Goal: Communication & Community: Answer question/provide support

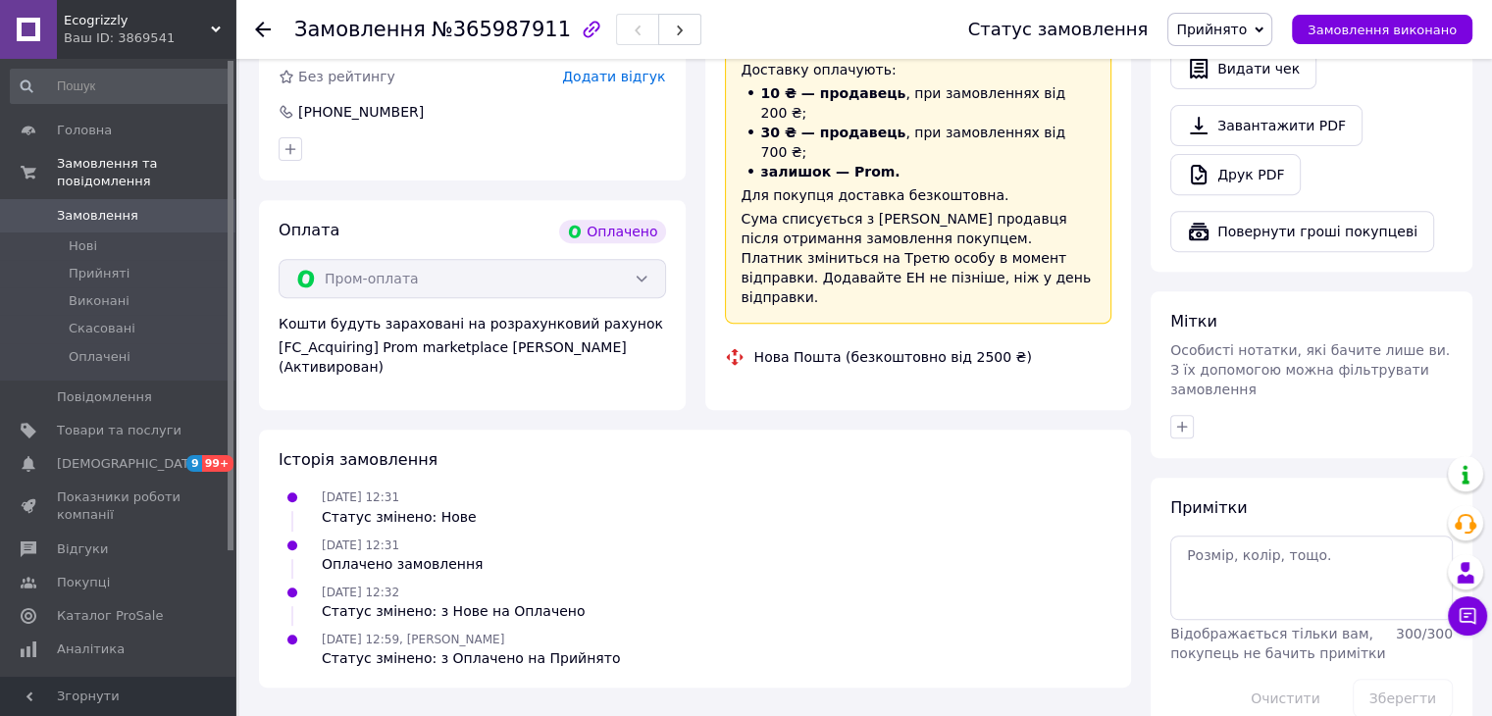
scroll to position [938, 0]
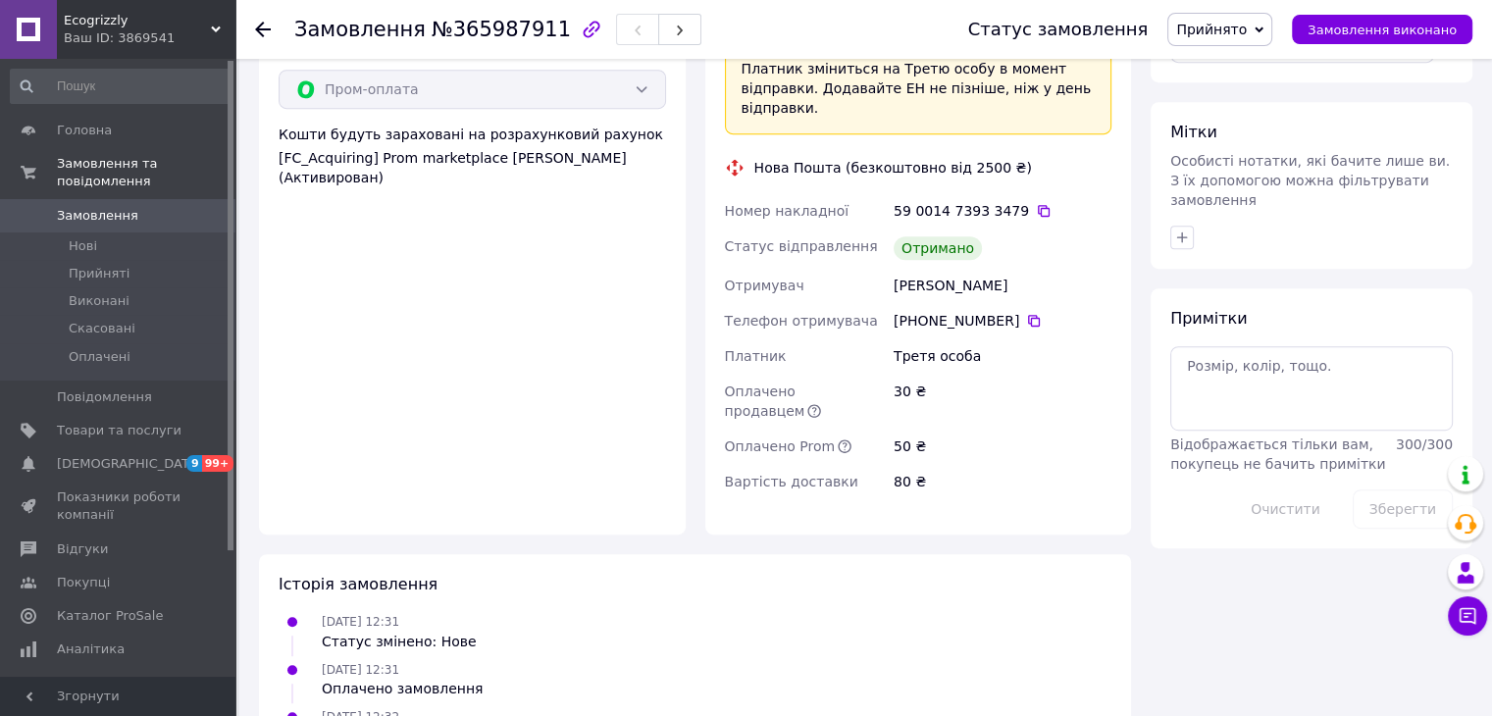
click at [132, 207] on span "Замовлення" at bounding box center [119, 216] width 125 height 18
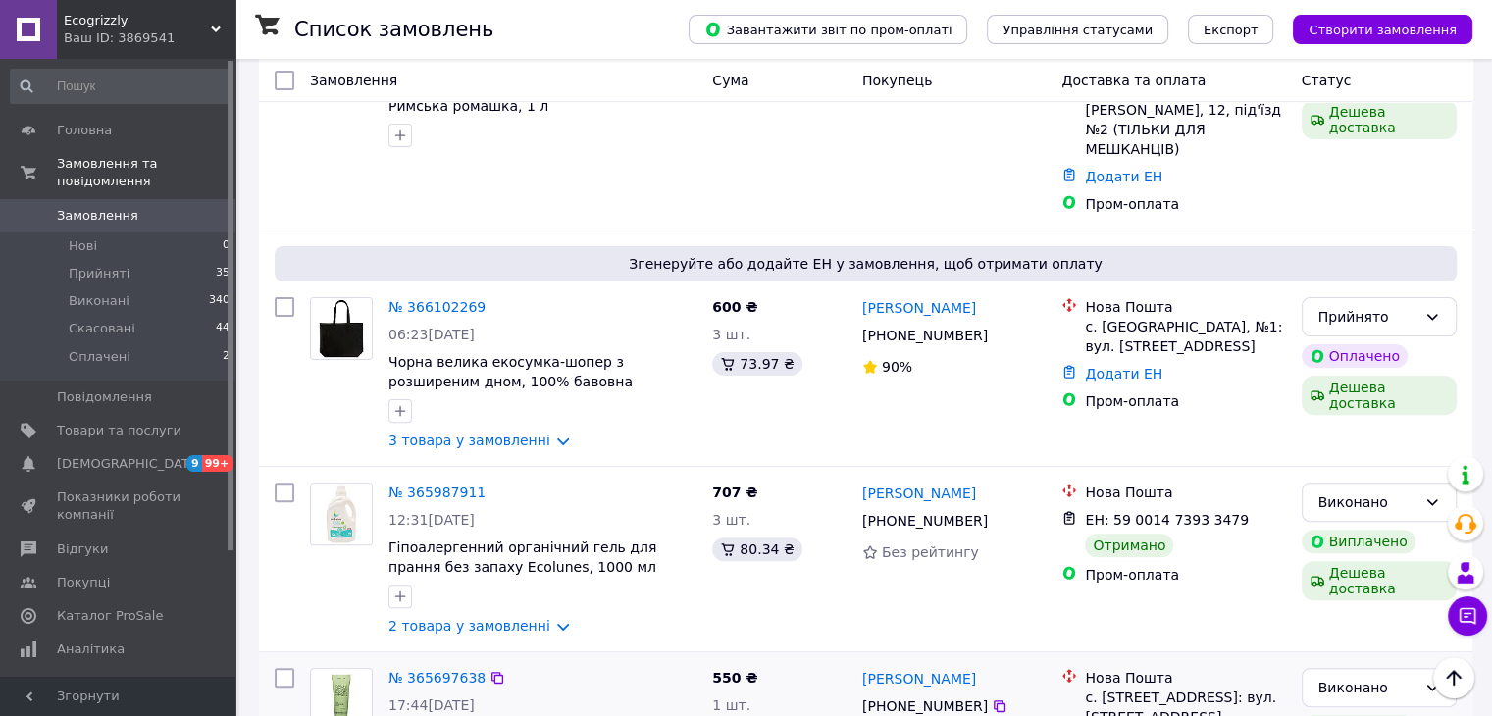
scroll to position [491, 0]
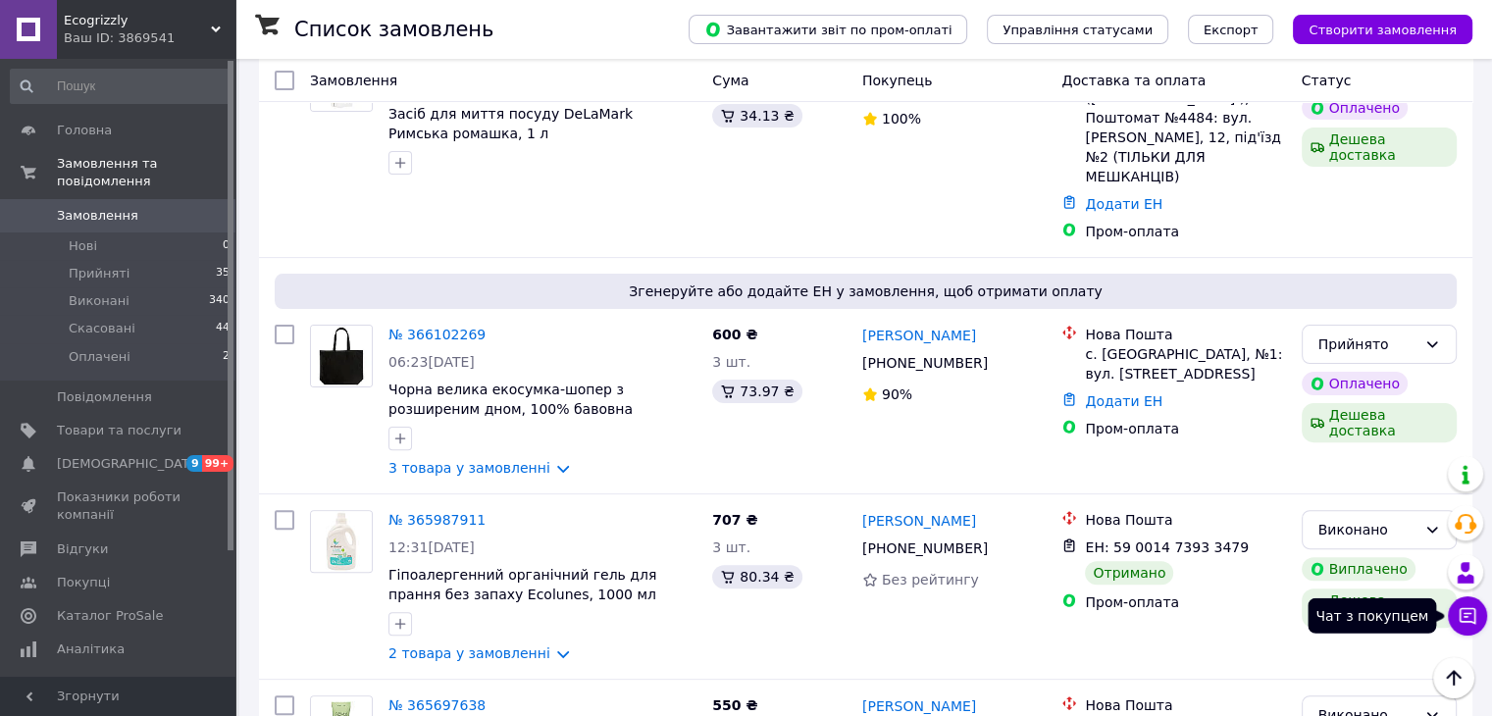
click at [791, 609] on button "Чат з покупцем" at bounding box center [1467, 616] width 39 height 39
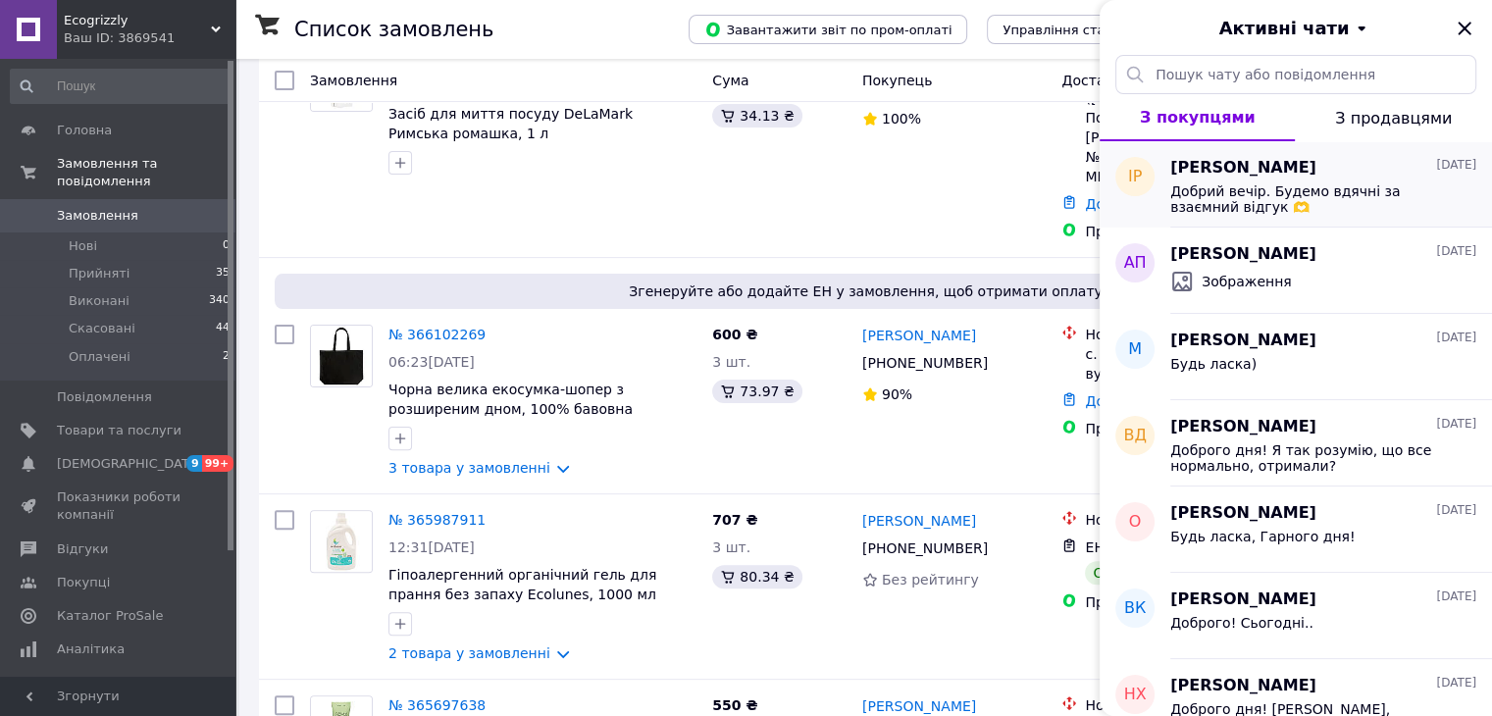
click at [791, 185] on span "Добрий вечір. Будемо вдячні за взаємний відгук 🫶" at bounding box center [1310, 198] width 279 height 31
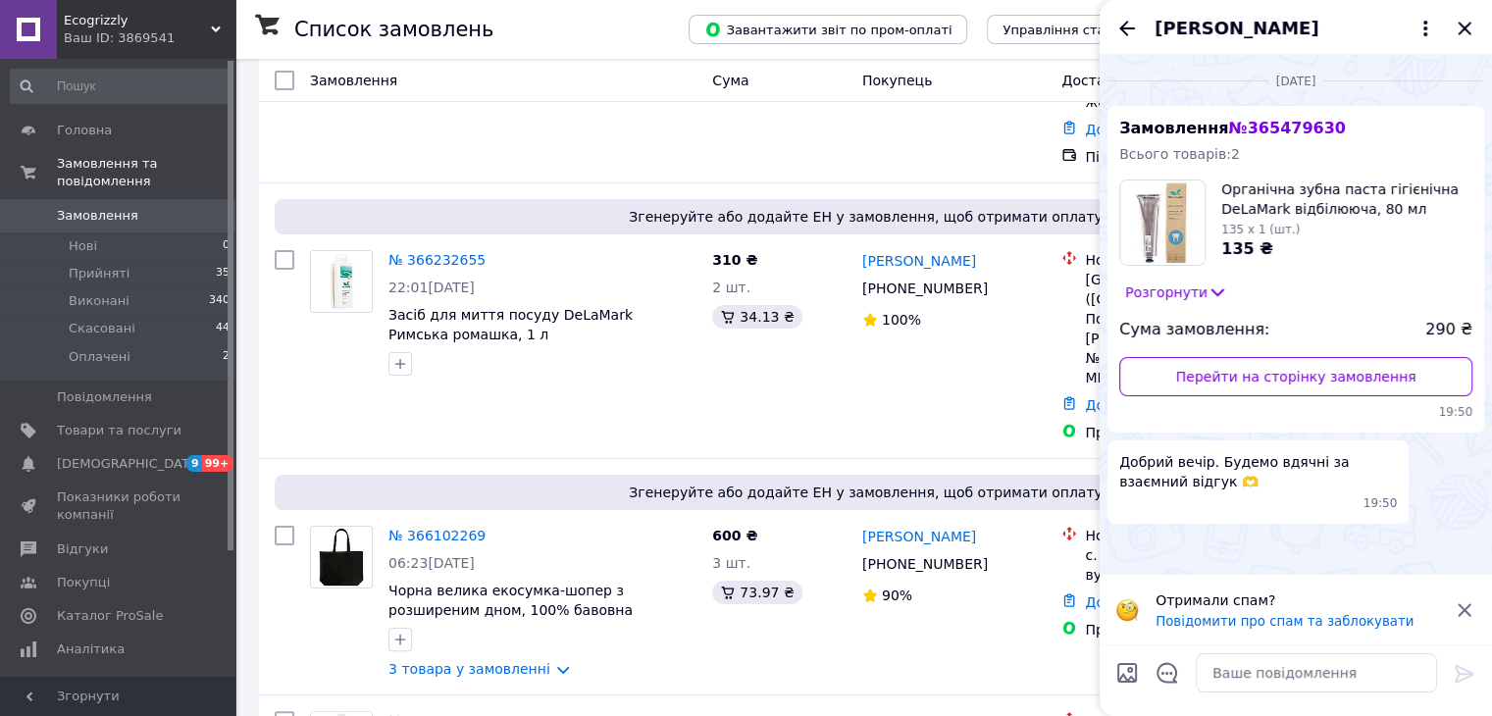
scroll to position [327, 0]
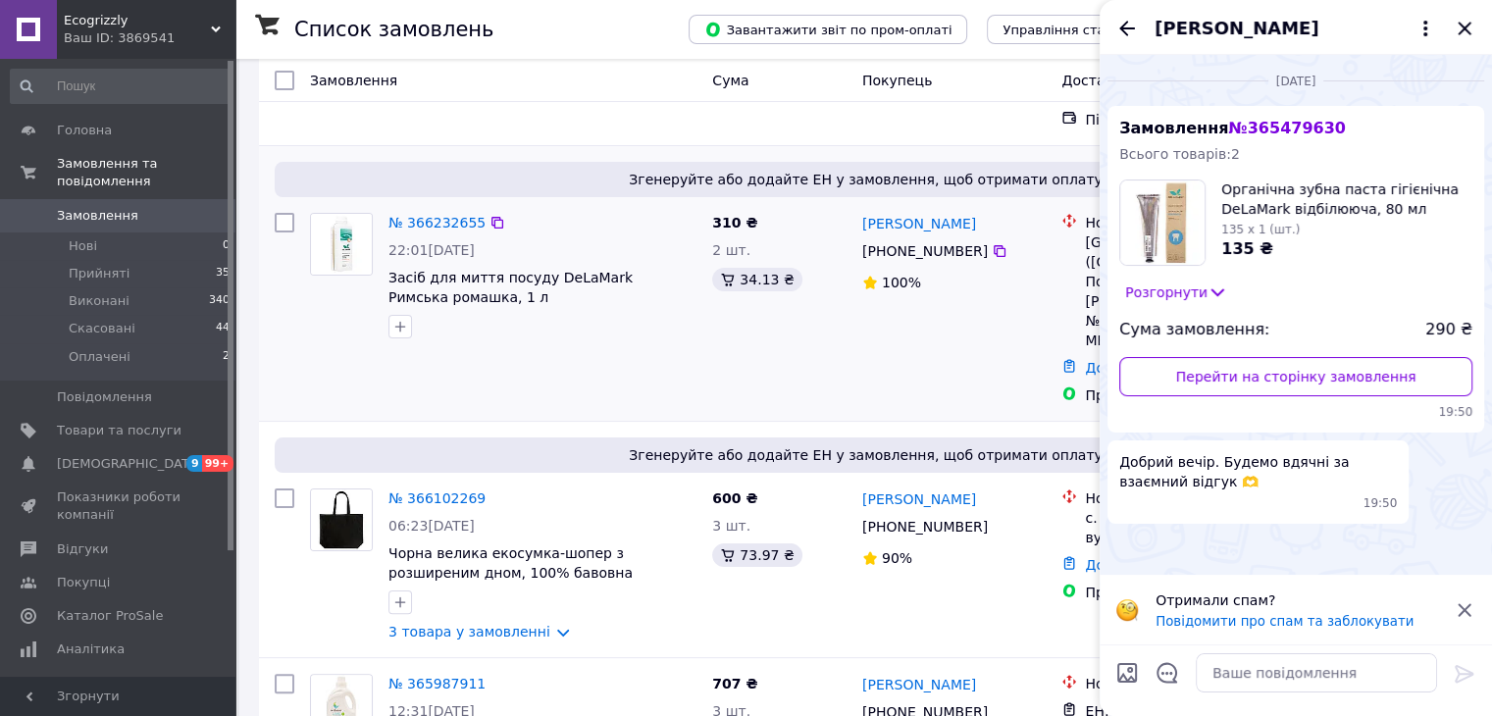
click at [259, 311] on div "Згенеруйте або додайте ЕН у замовлення, щоб отримати оплату № 366232655 22:01[D…" at bounding box center [866, 283] width 1214 height 275
click at [791, 20] on icon "Закрити" at bounding box center [1465, 29] width 24 height 24
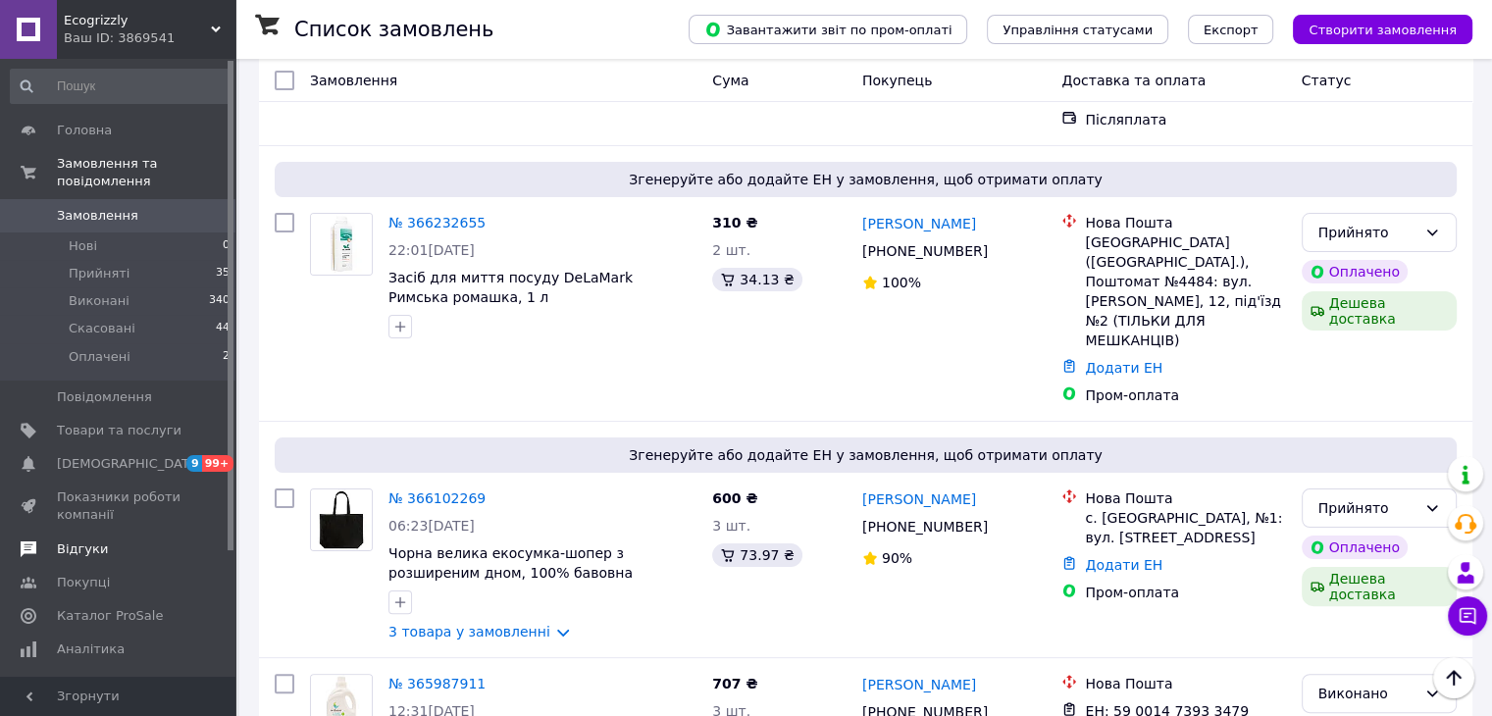
click at [109, 541] on span "Відгуки" at bounding box center [119, 550] width 125 height 18
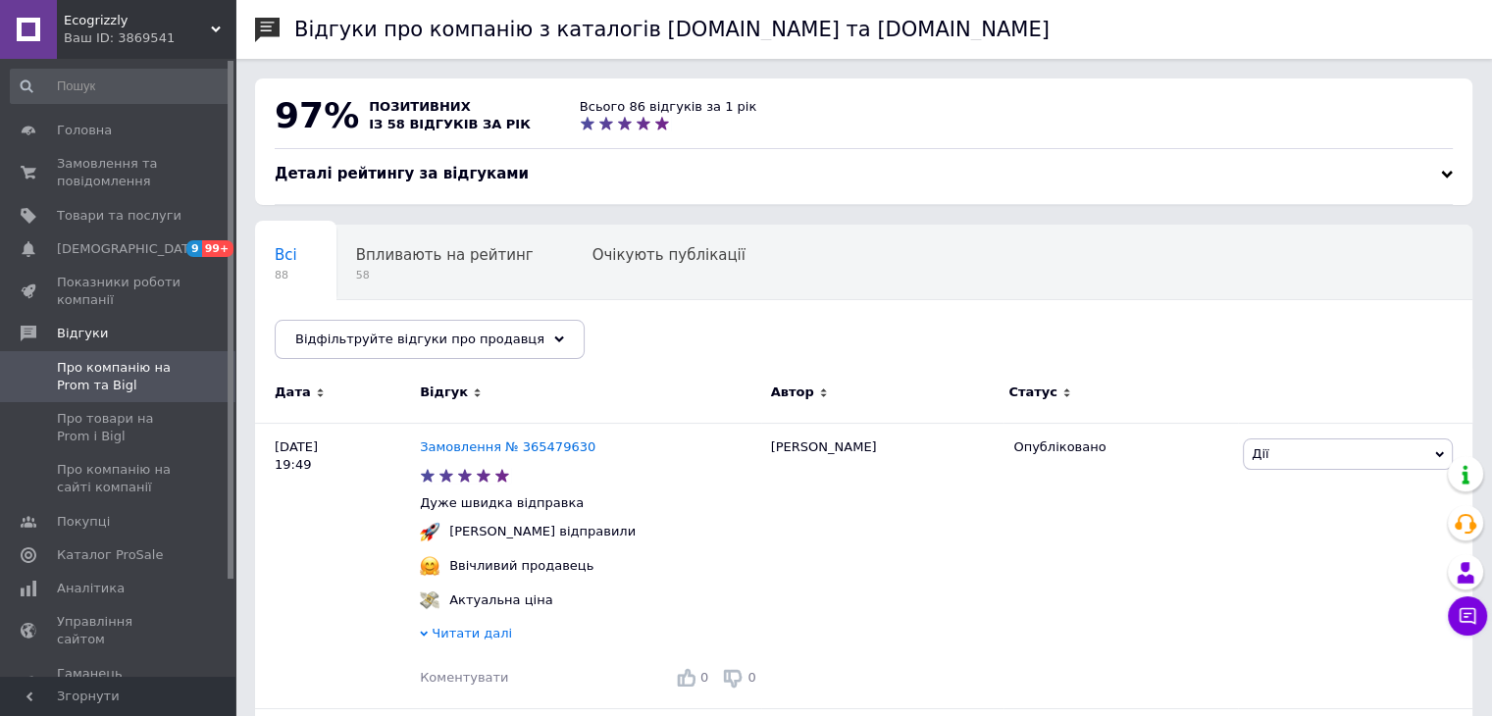
scroll to position [163, 0]
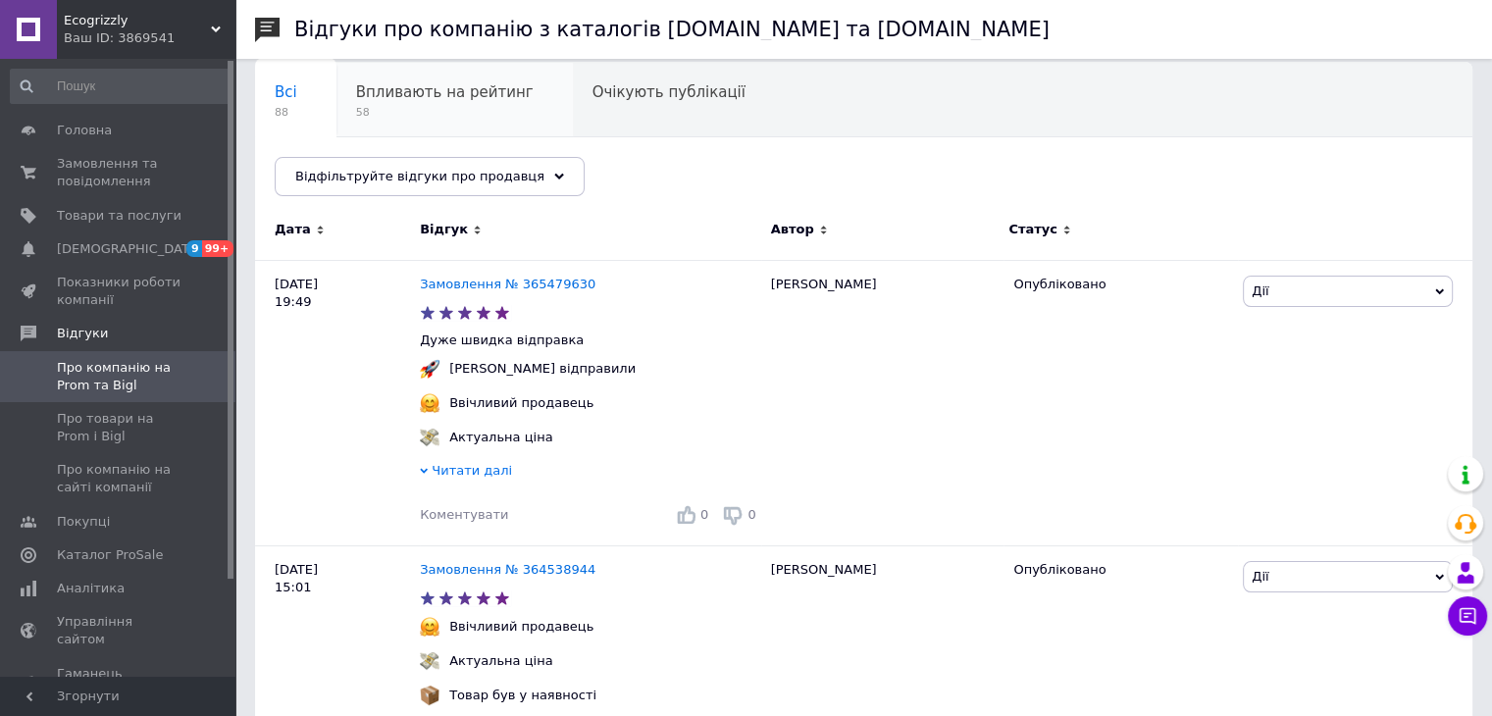
click at [454, 83] on span "Впливають на рейтинг" at bounding box center [445, 92] width 178 height 18
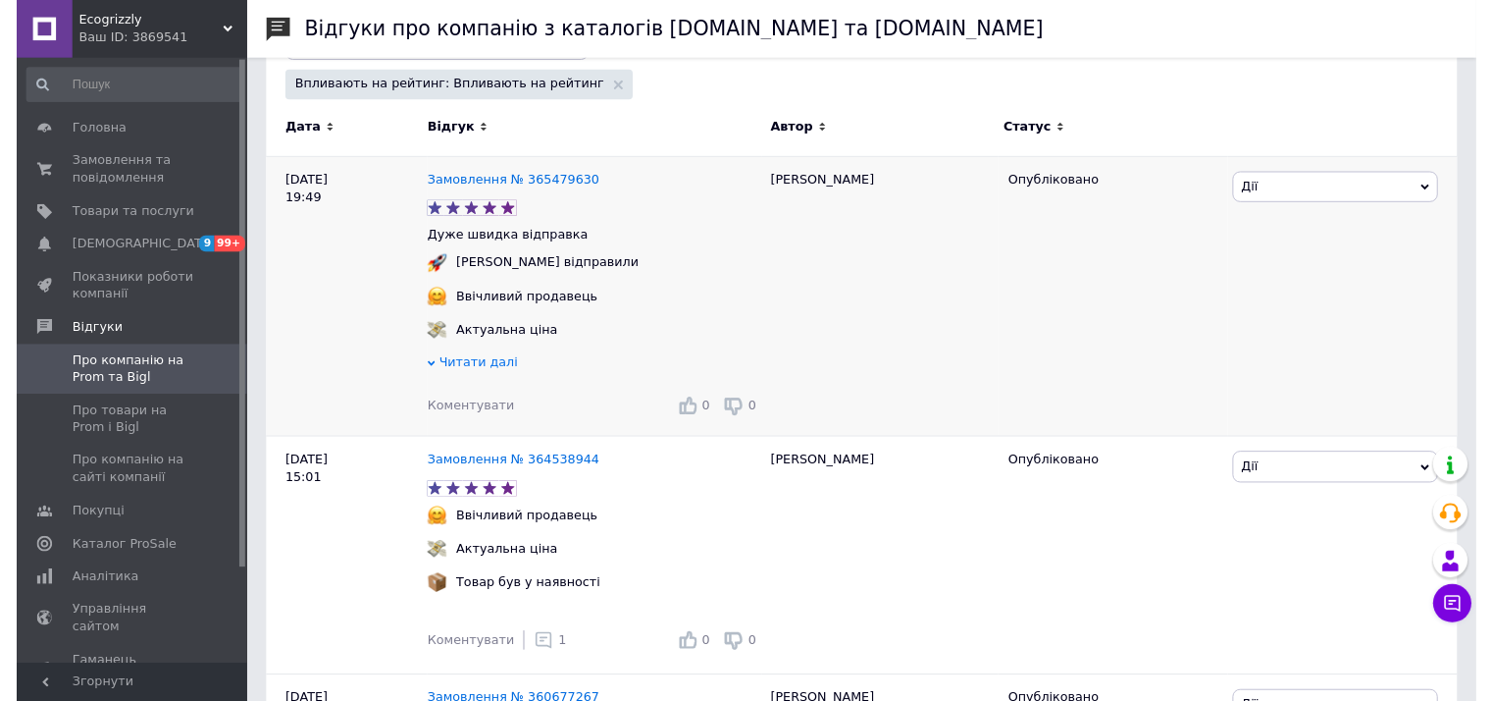
scroll to position [327, 0]
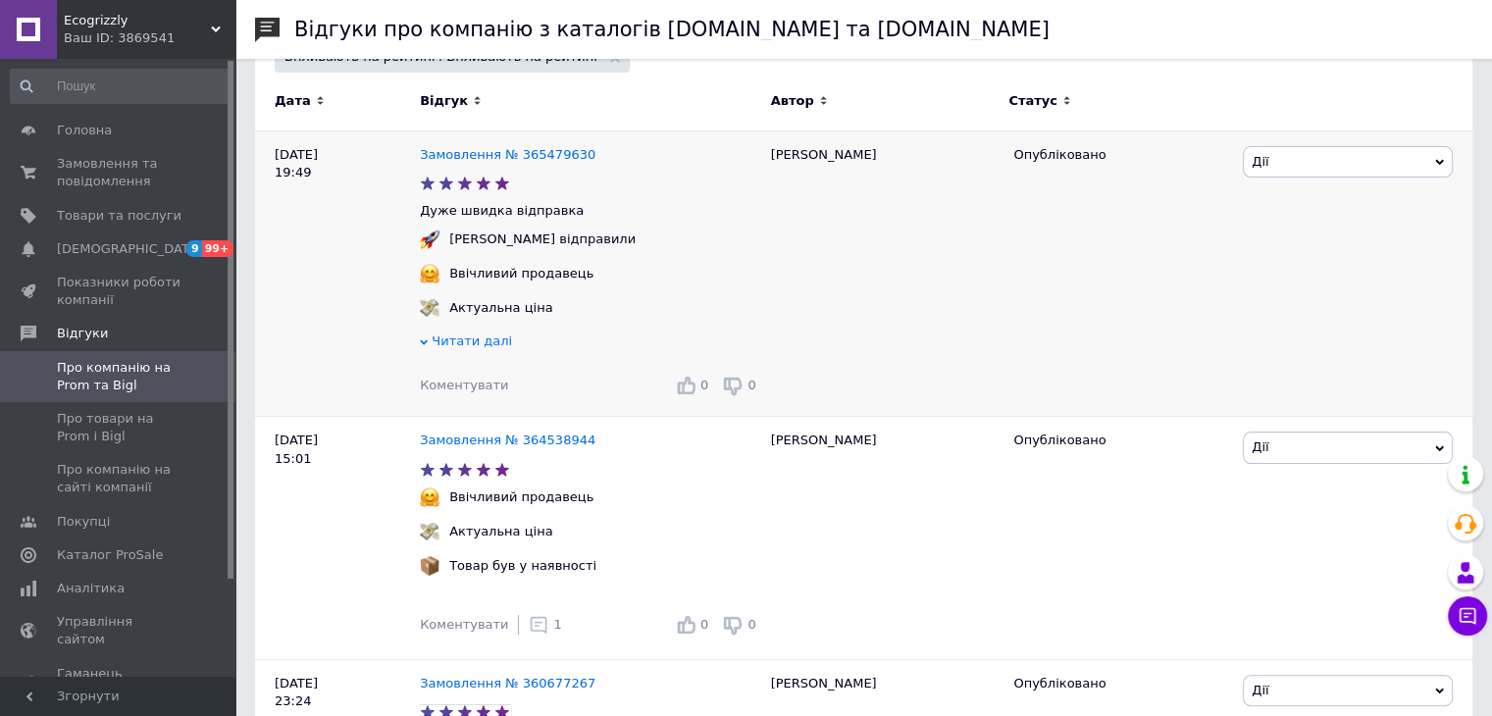
click at [438, 338] on span "Читати далі" at bounding box center [472, 341] width 80 height 15
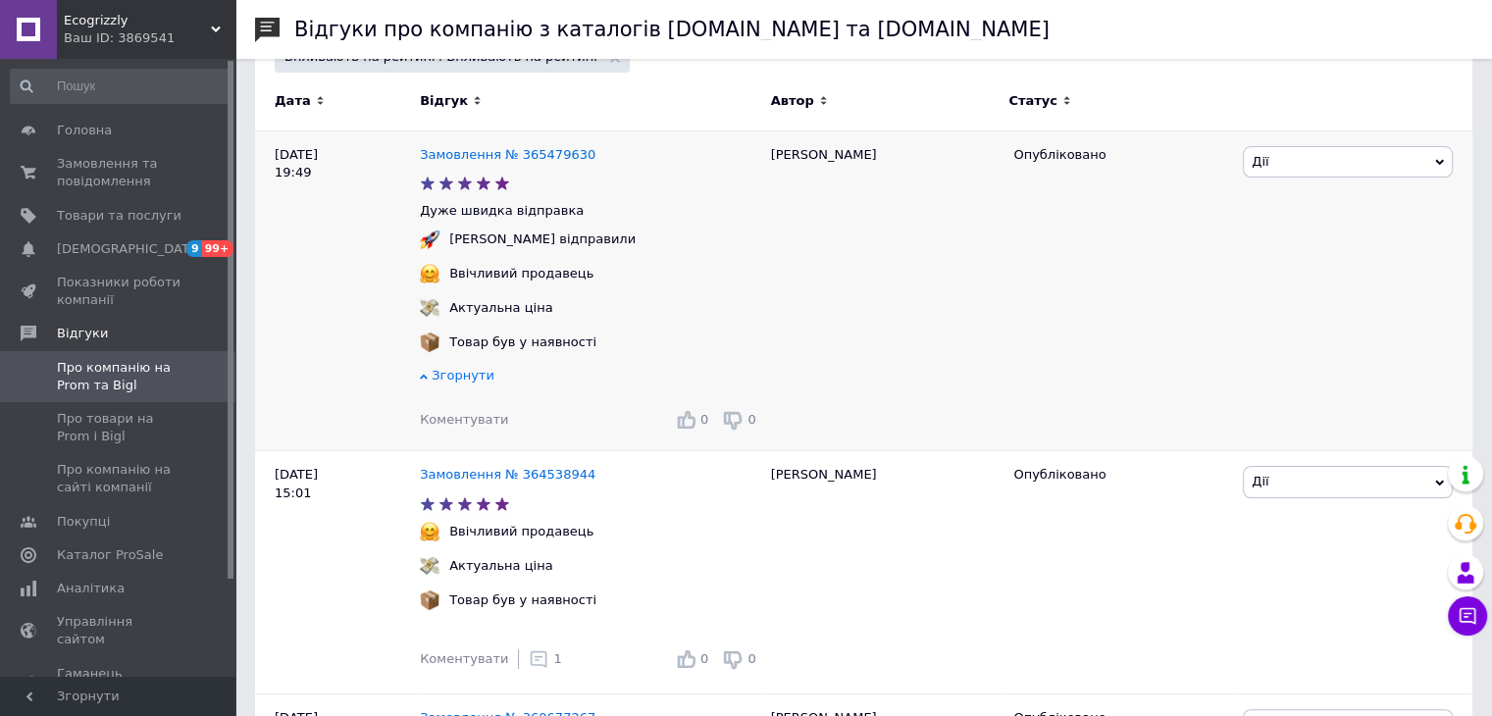
click at [488, 427] on span "Коментувати" at bounding box center [464, 419] width 88 height 15
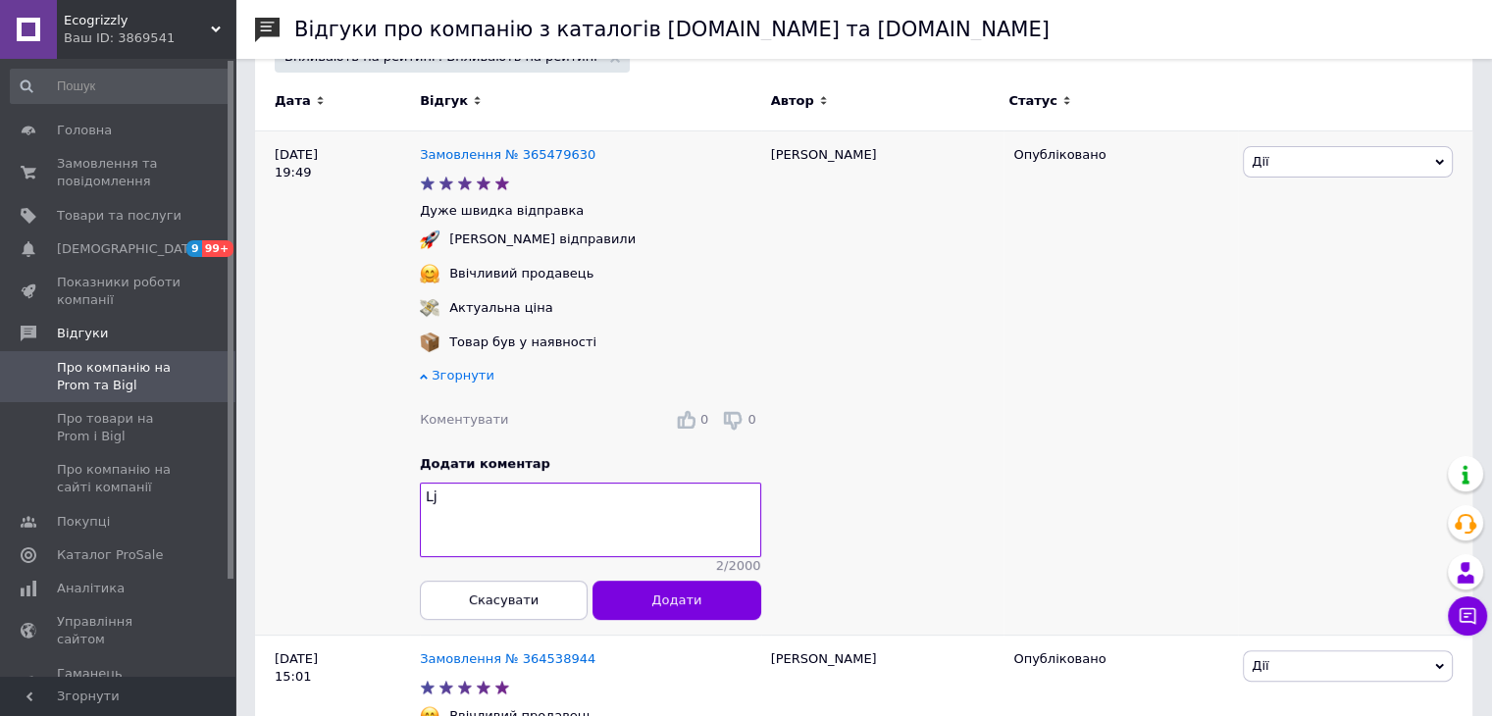
type textarea "L"
click at [564, 504] on textarea "Добрий день! [PERSON_NAME], дякуємо" at bounding box center [590, 521] width 341 height 75
click at [639, 503] on textarea "Добрий день! [PERSON_NAME], Дякуємо" at bounding box center [590, 521] width 341 height 75
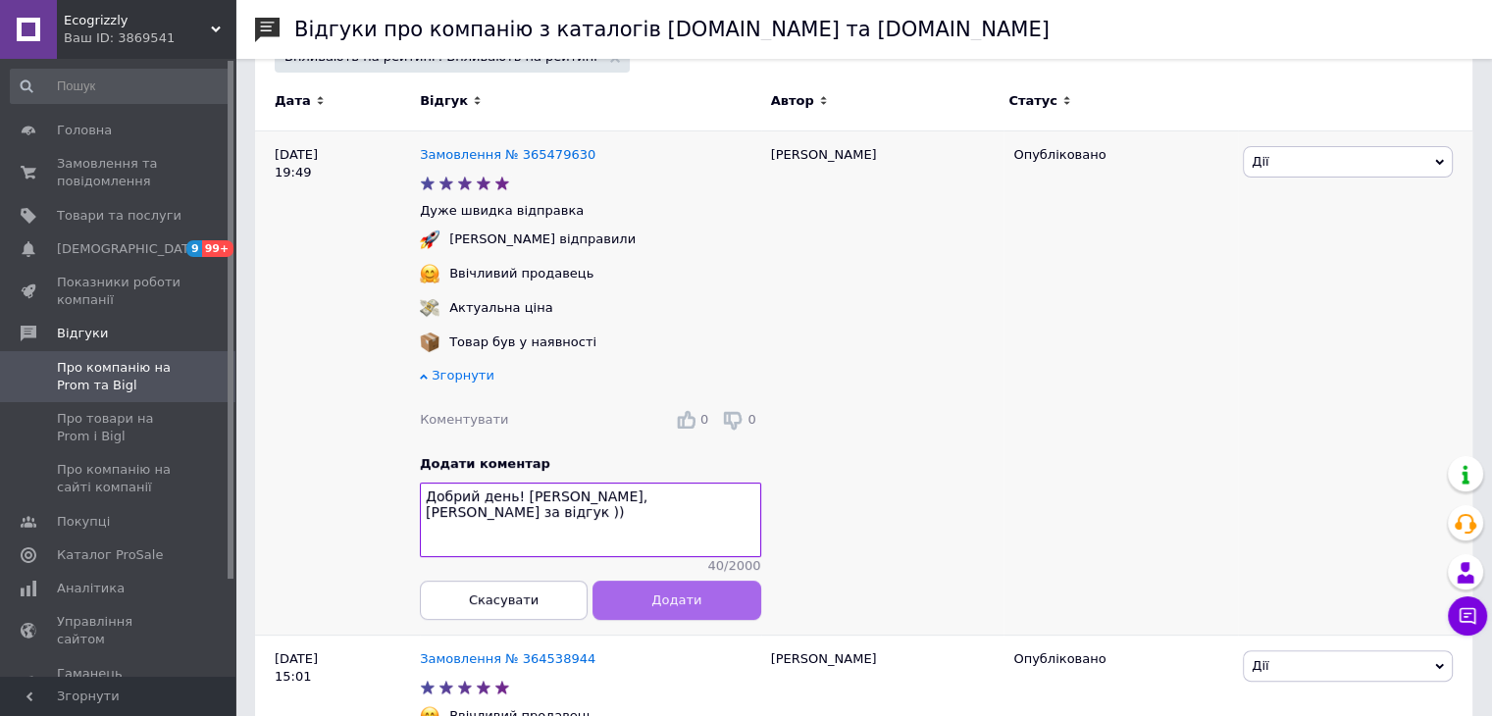
type textarea "Добрий день! [PERSON_NAME], [PERSON_NAME] за відгук ))"
click at [675, 608] on span "Додати" at bounding box center [676, 601] width 50 height 15
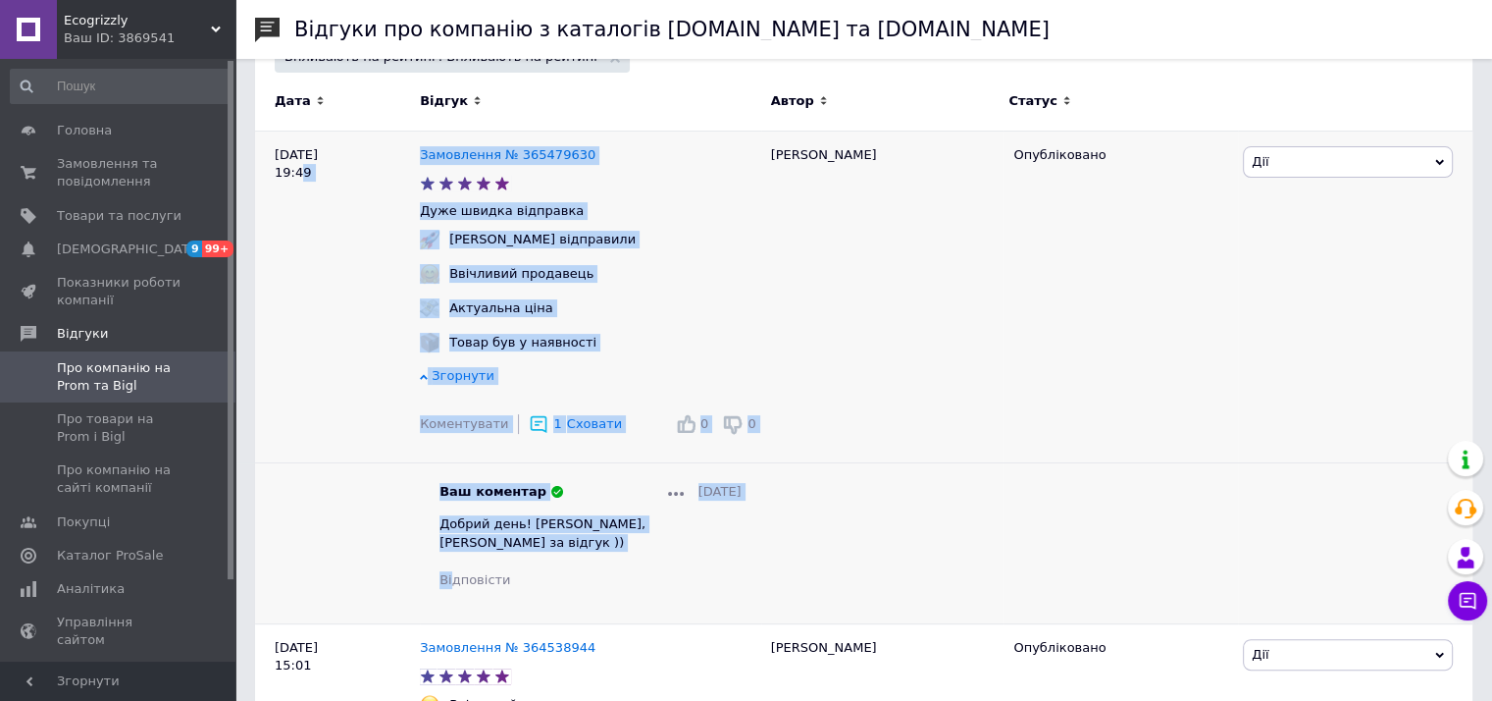
drag, startPoint x: 451, startPoint y: 562, endPoint x: 294, endPoint y: 538, distance: 158.9
click at [294, 538] on div "[DATE] 19:49 Замовлення № 365479630 Дуже швидка відправка [PERSON_NAME] відправ…" at bounding box center [864, 377] width 1218 height 493
click at [294, 538] on div "[DATE] 19:49" at bounding box center [337, 377] width 165 height 493
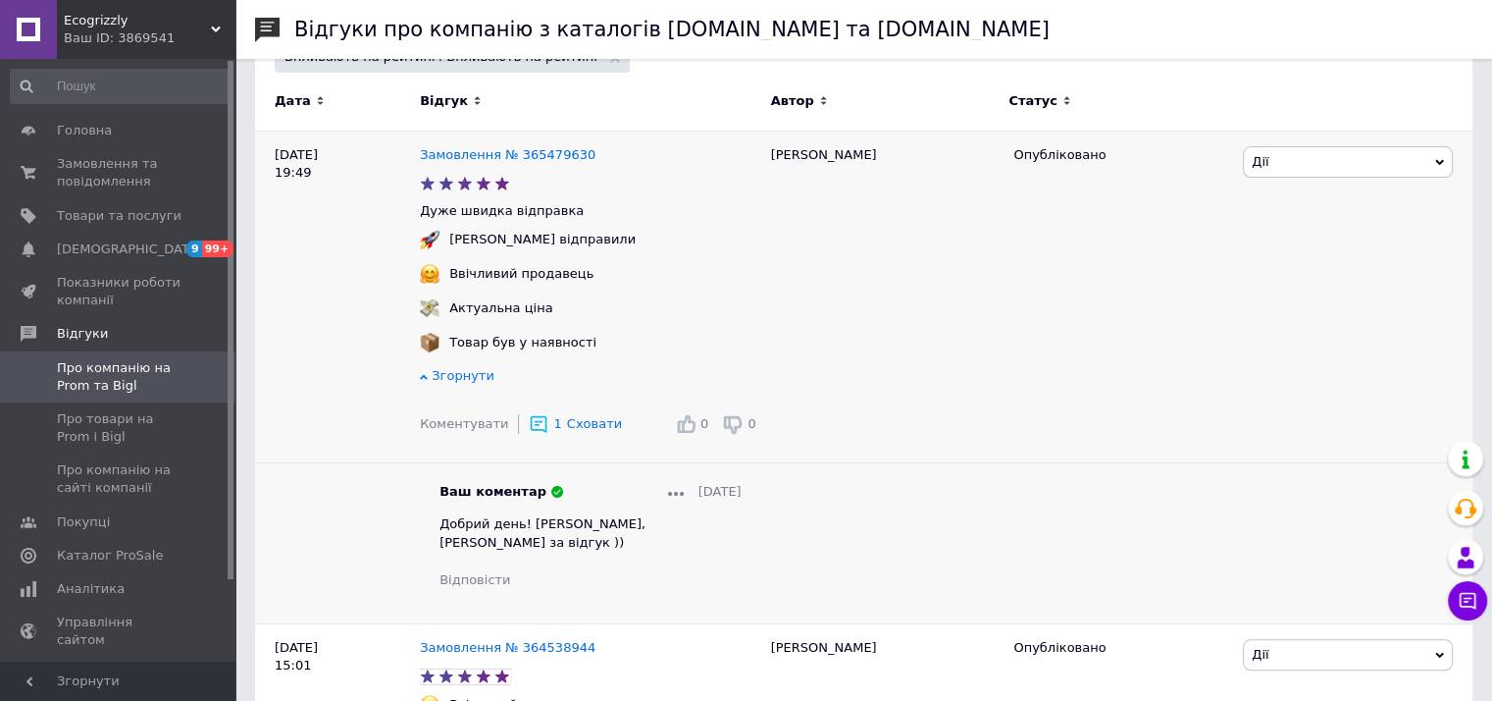
click at [668, 500] on div at bounding box center [676, 492] width 16 height 18
click at [668, 495] on icon at bounding box center [676, 494] width 16 height 4
click at [668, 500] on div at bounding box center [676, 492] width 16 height 18
click at [668, 495] on div at bounding box center [676, 492] width 16 height 18
click at [791, 159] on span "Дії" at bounding box center [1348, 161] width 210 height 31
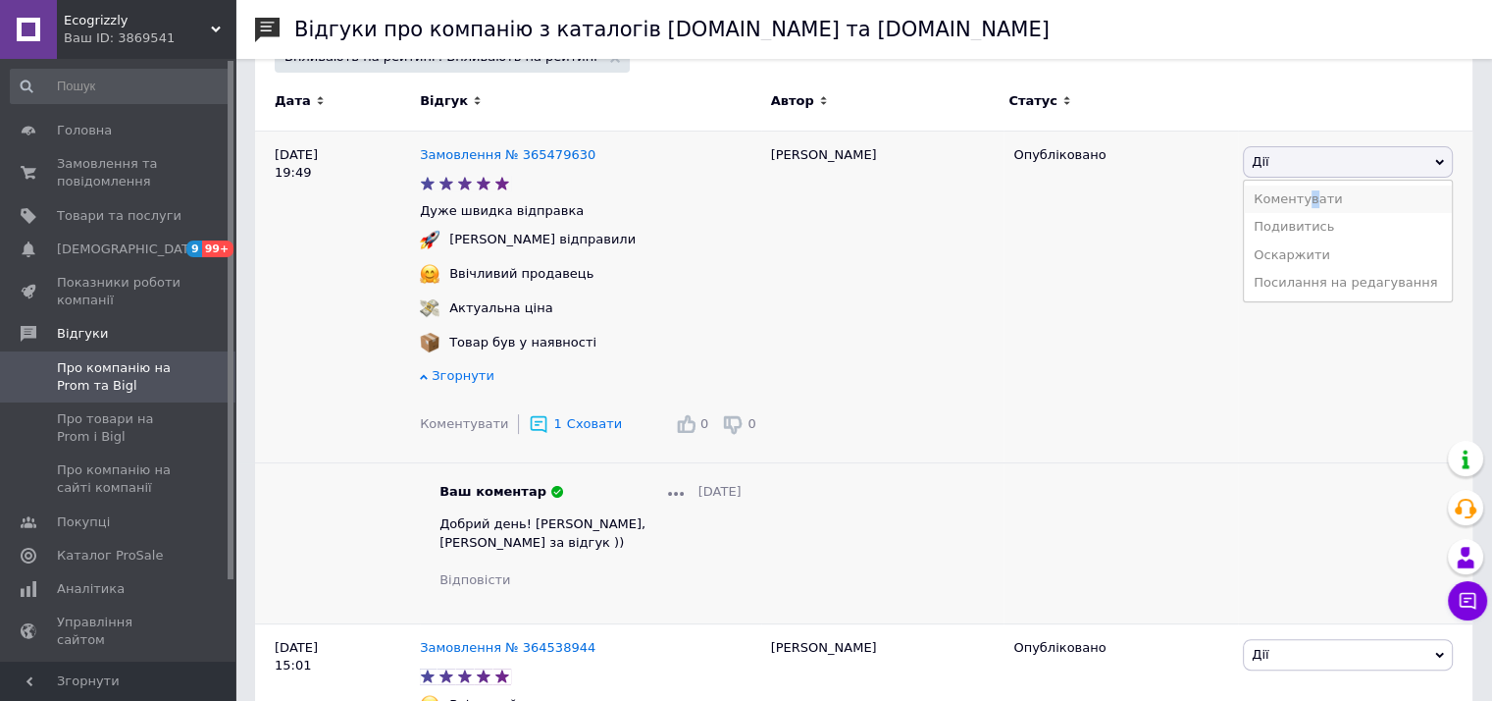
click at [791, 202] on li "Коментувати" at bounding box center [1348, 198] width 208 height 27
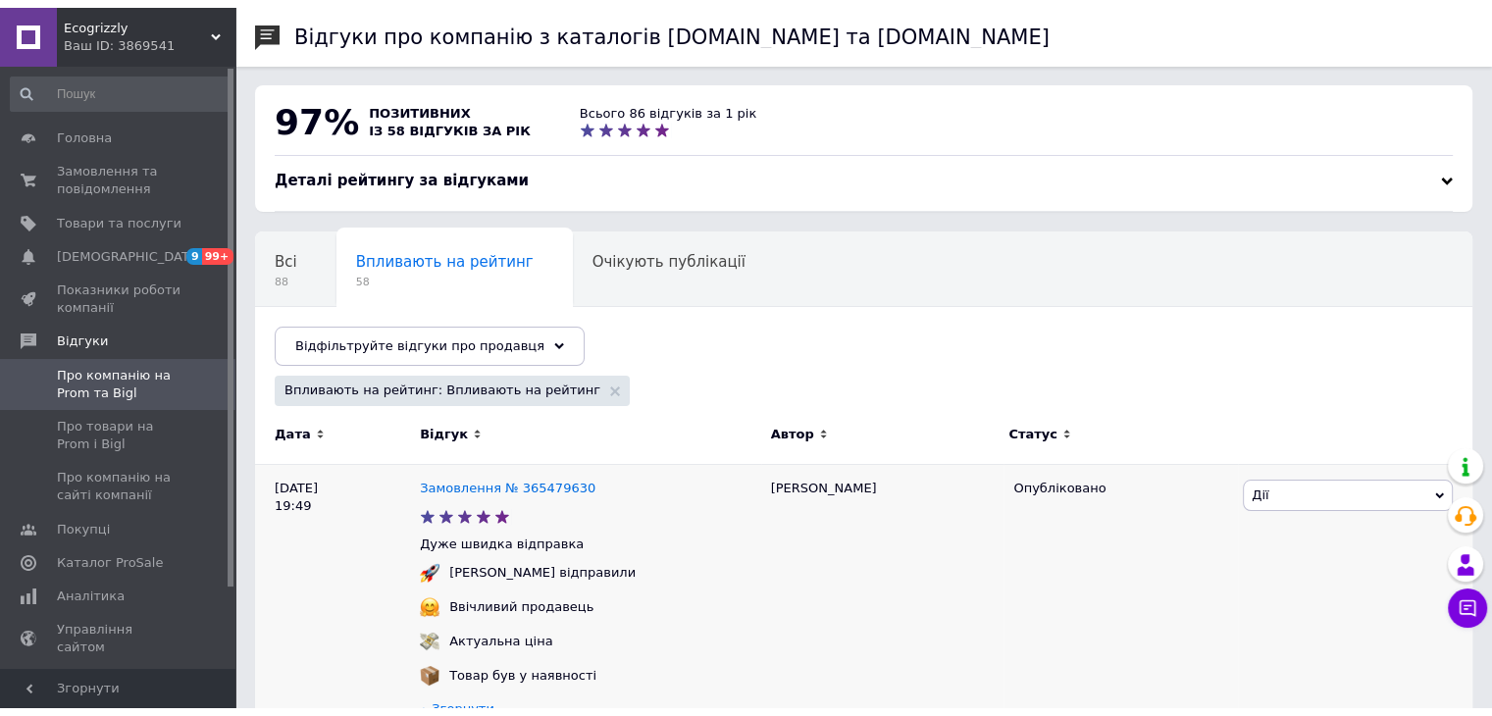
scroll to position [0, 0]
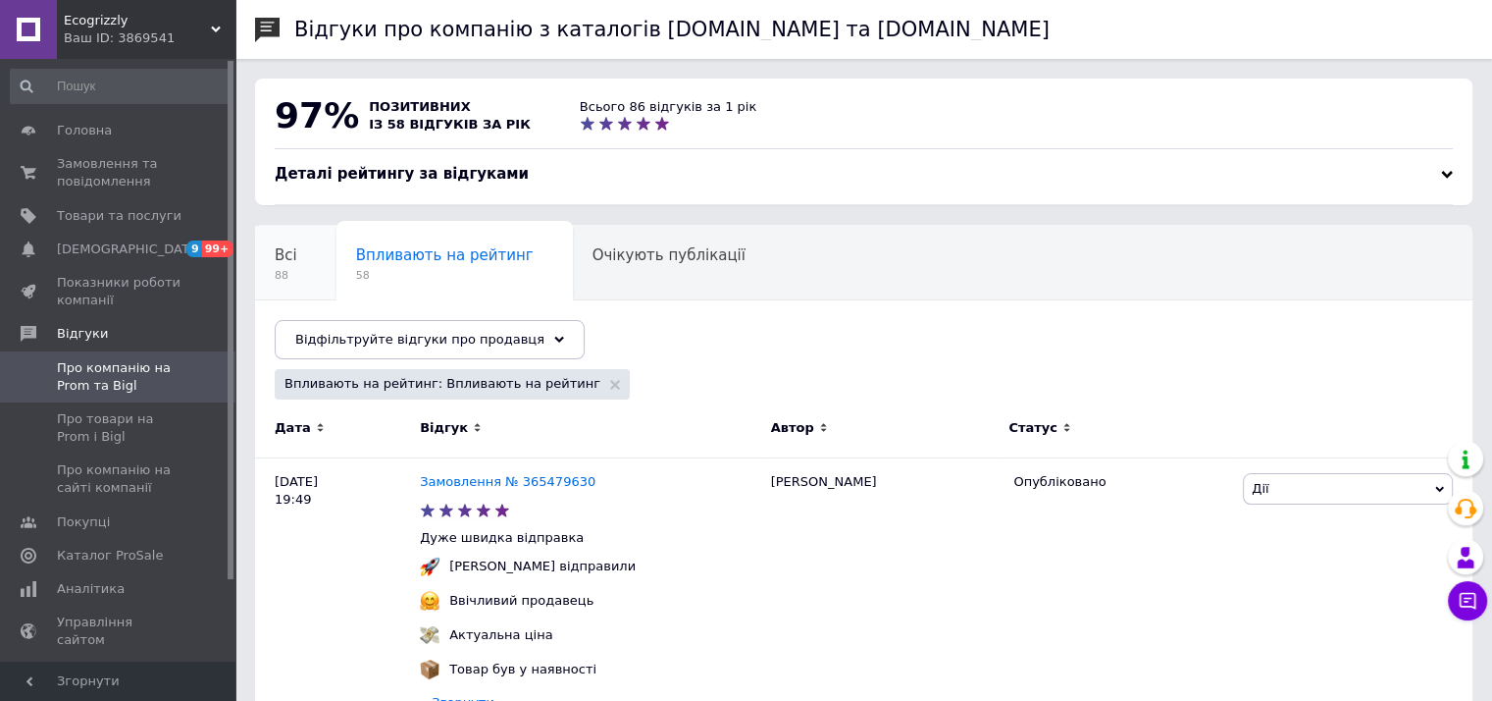
click at [322, 248] on div "Всі 88" at bounding box center [295, 263] width 81 height 75
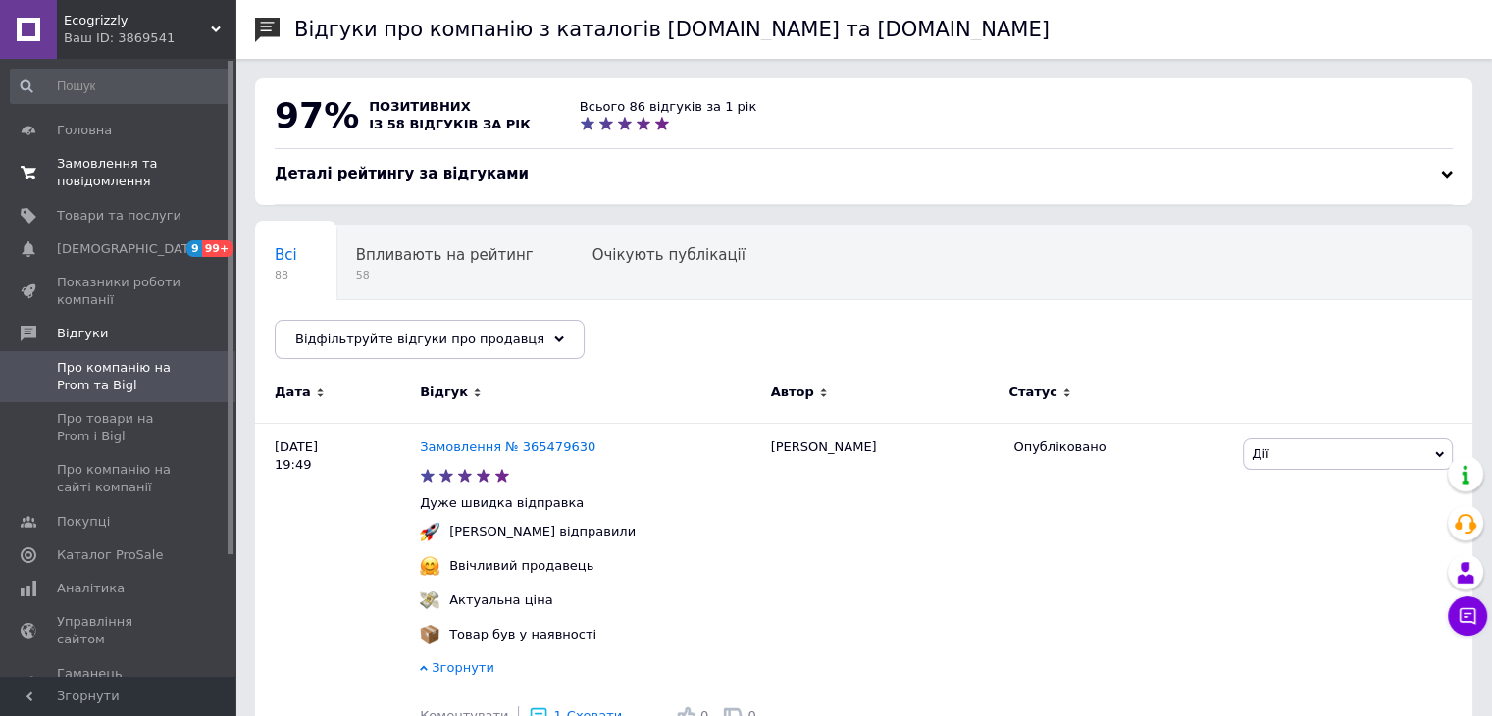
click at [86, 162] on span "Замовлення та повідомлення" at bounding box center [119, 172] width 125 height 35
